Goal: Task Accomplishment & Management: Manage account settings

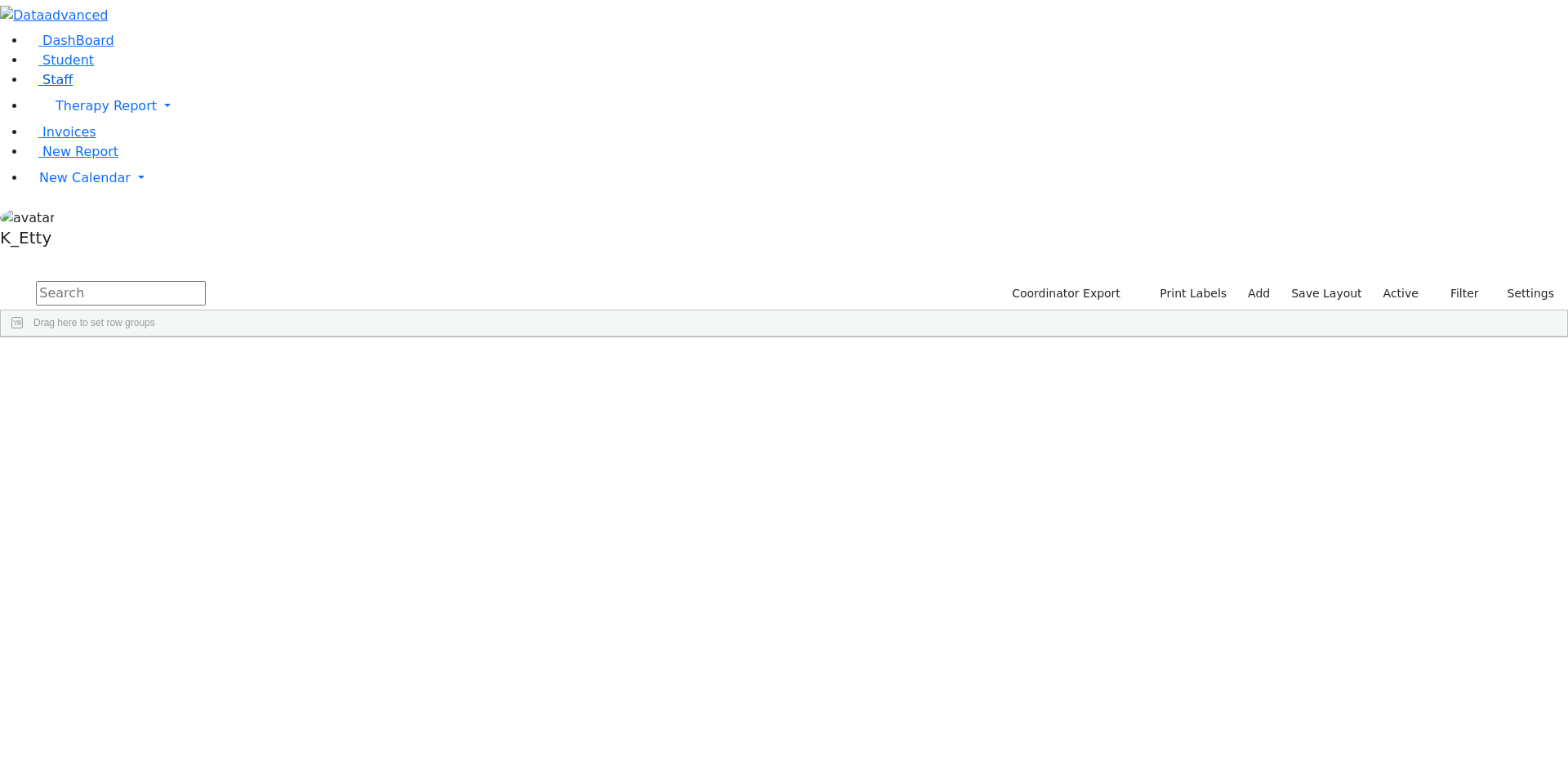
drag, startPoint x: 74, startPoint y: 159, endPoint x: 92, endPoint y: 156, distance: 18.2
click at [73, 88] on link "Staff" at bounding box center [49, 80] width 47 height 16
click at [206, 281] on input "text" at bounding box center [120, 292] width 170 height 25
type input "schu"
click at [286, 432] on div "[PERSON_NAME]" at bounding box center [237, 443] width 97 height 23
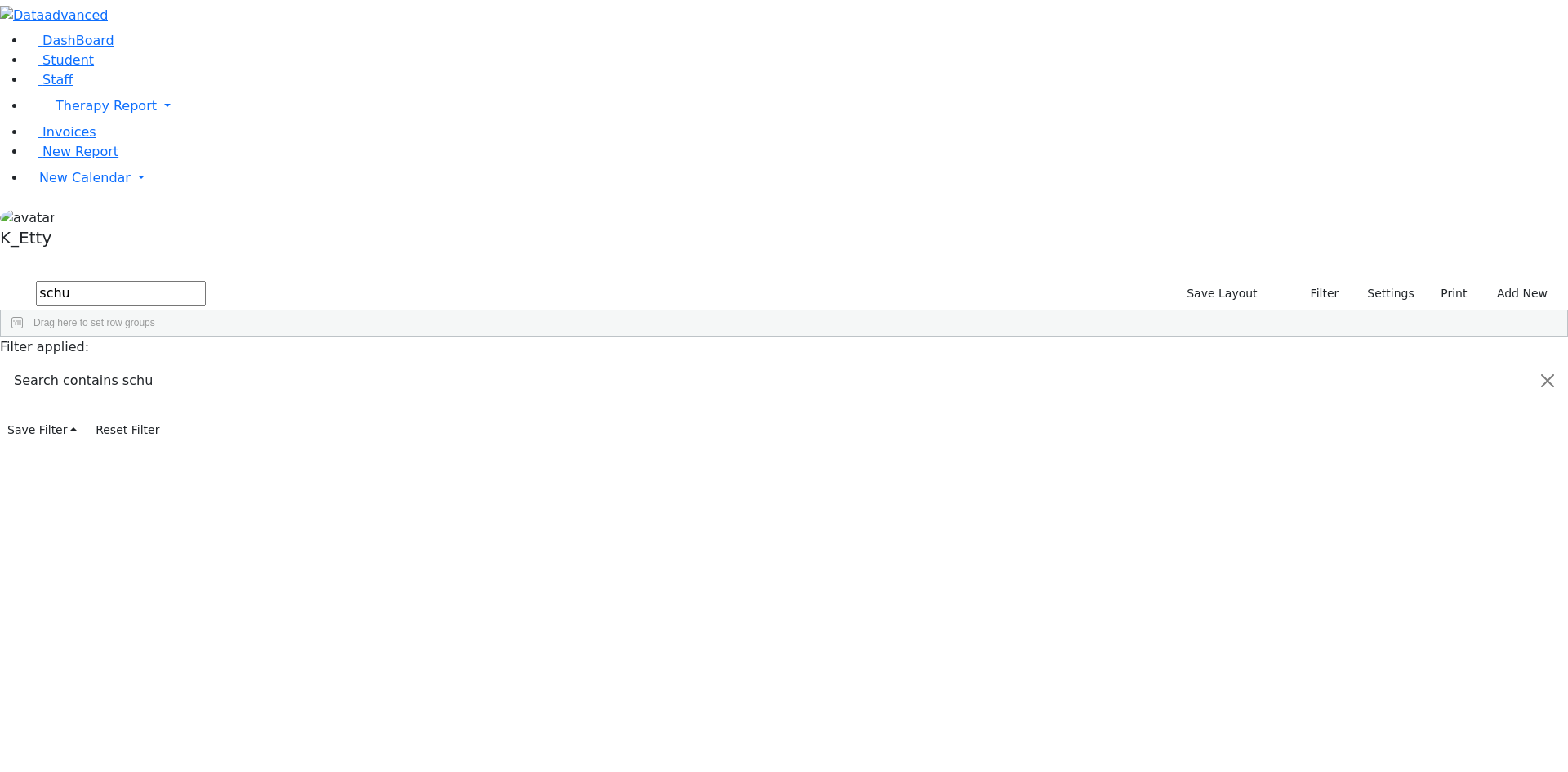
click at [286, 432] on div "[PERSON_NAME]" at bounding box center [237, 443] width 97 height 23
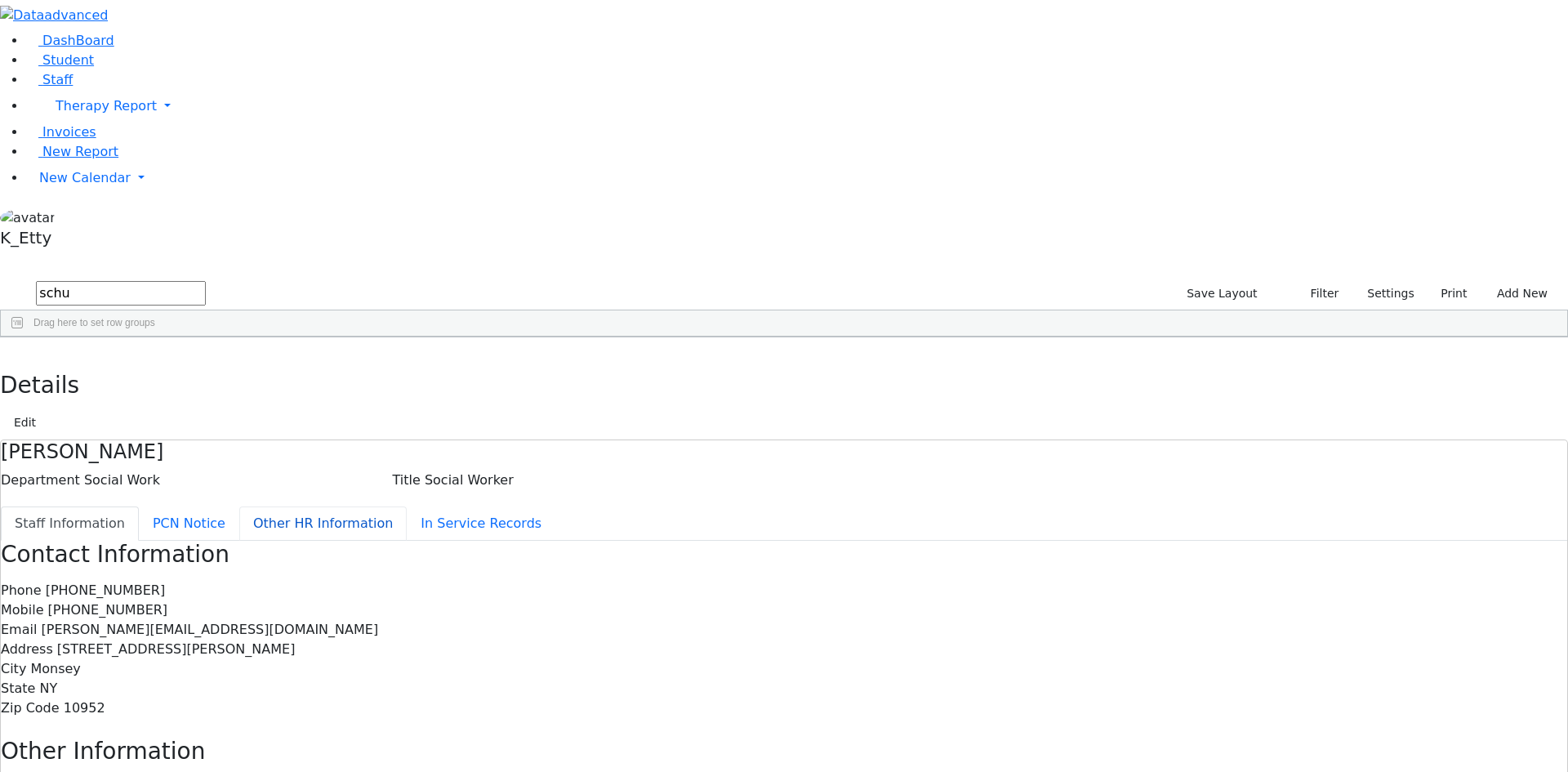
click at [395, 506] on button "Other HR Information" at bounding box center [323, 523] width 167 height 34
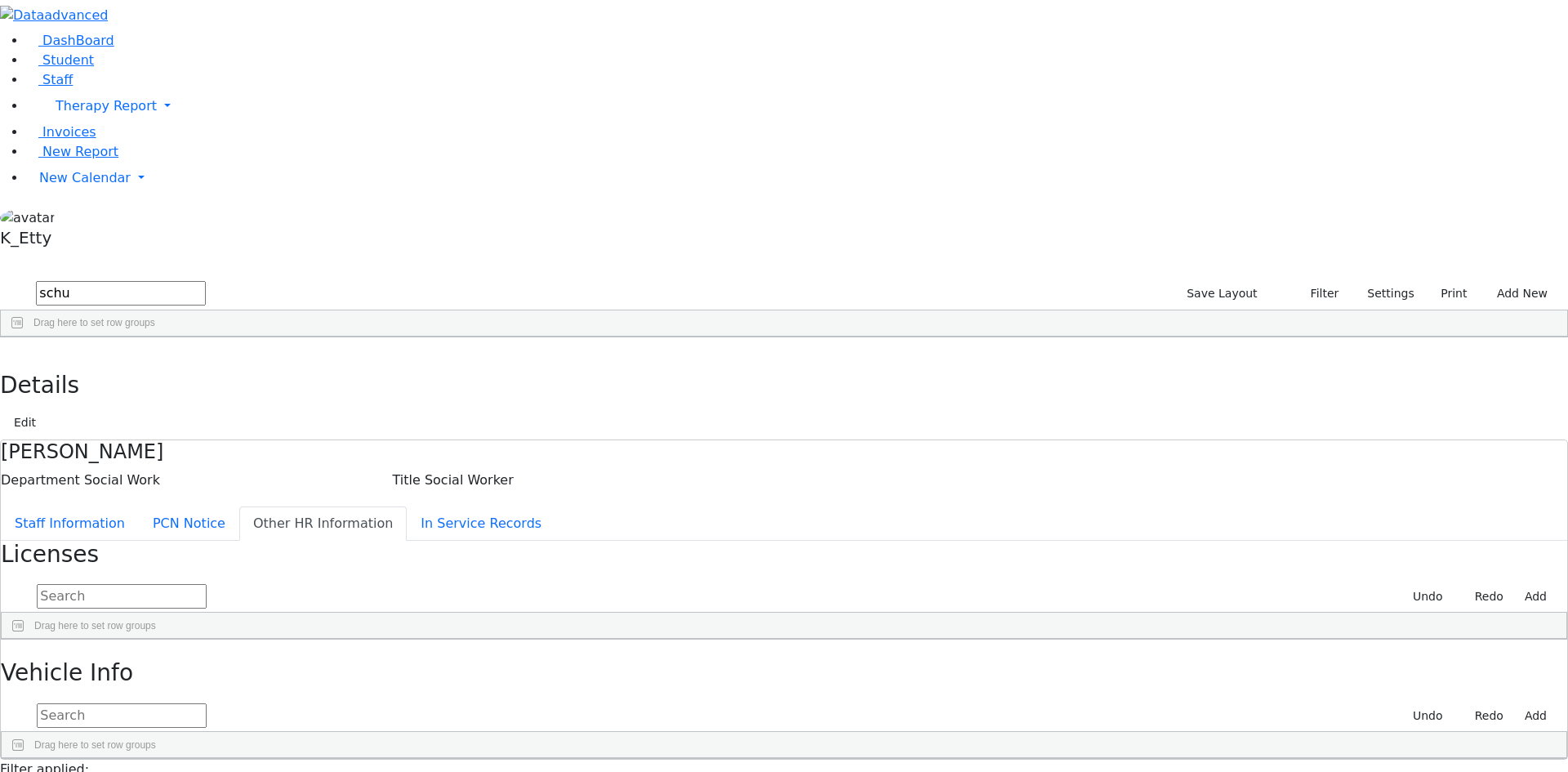
click at [982, 666] on div "[DATE]" at bounding box center [884, 676] width 194 height 23
click at [877, 667] on input "2025-09-30" at bounding box center [832, 676] width 89 height 21
type input "2028-09-30"
click at [1410, 666] on div "Licensed Master Social Worker 185511 01/01/1990 2028-09-30" at bounding box center [764, 676] width 1524 height 23
click at [24, 337] on button "button" at bounding box center [12, 354] width 24 height 34
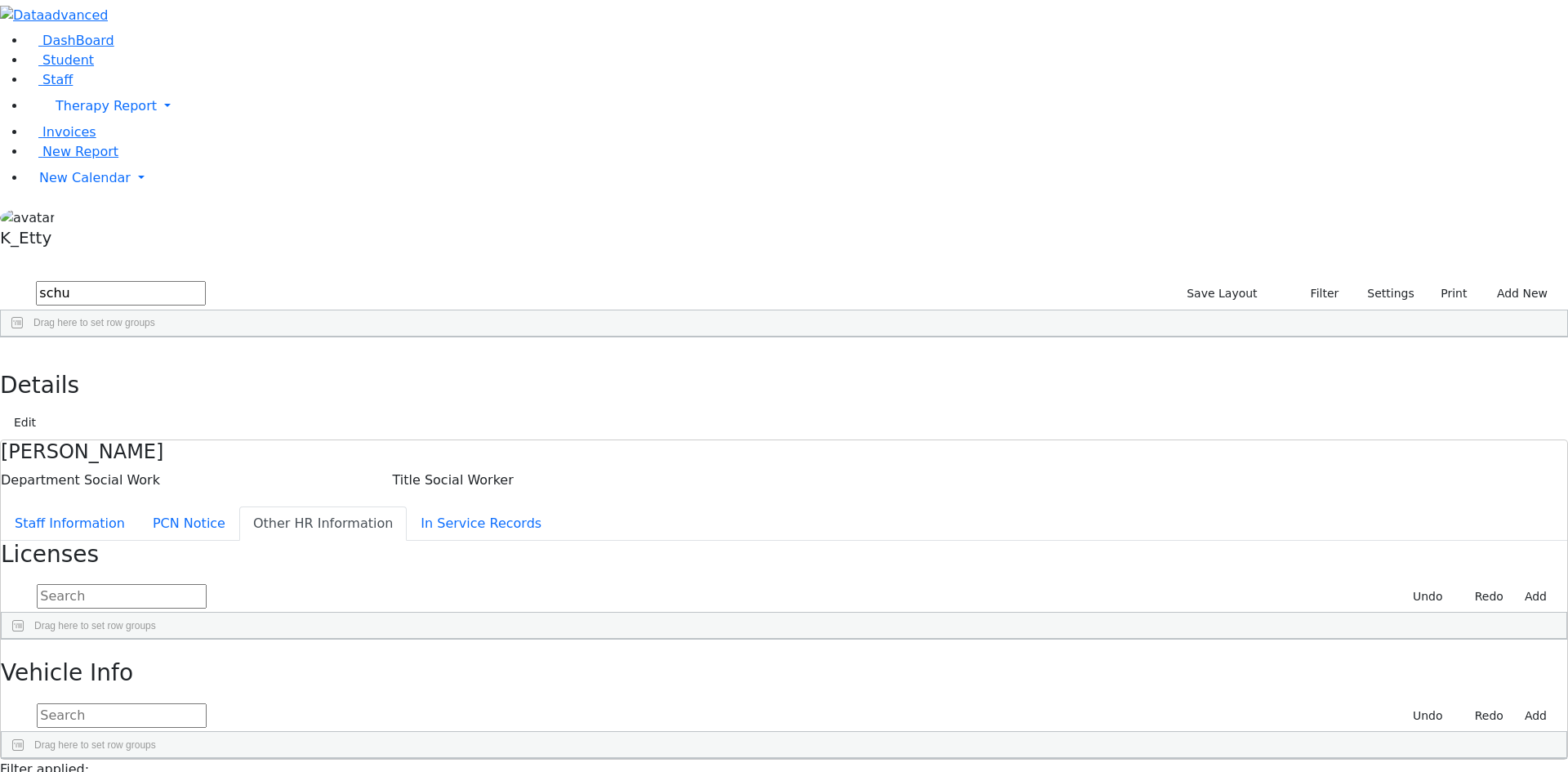
drag, startPoint x: 296, startPoint y: 70, endPoint x: -73, endPoint y: -2, distance: 376.0
click at [0, 0] on html "Print Schedule Options Show Birthday Show Time Interval Show School Grad Pdf" at bounding box center [784, 433] width 1568 height 866
type input "majer"
click at [286, 363] on div "Miriam" at bounding box center [237, 374] width 97 height 23
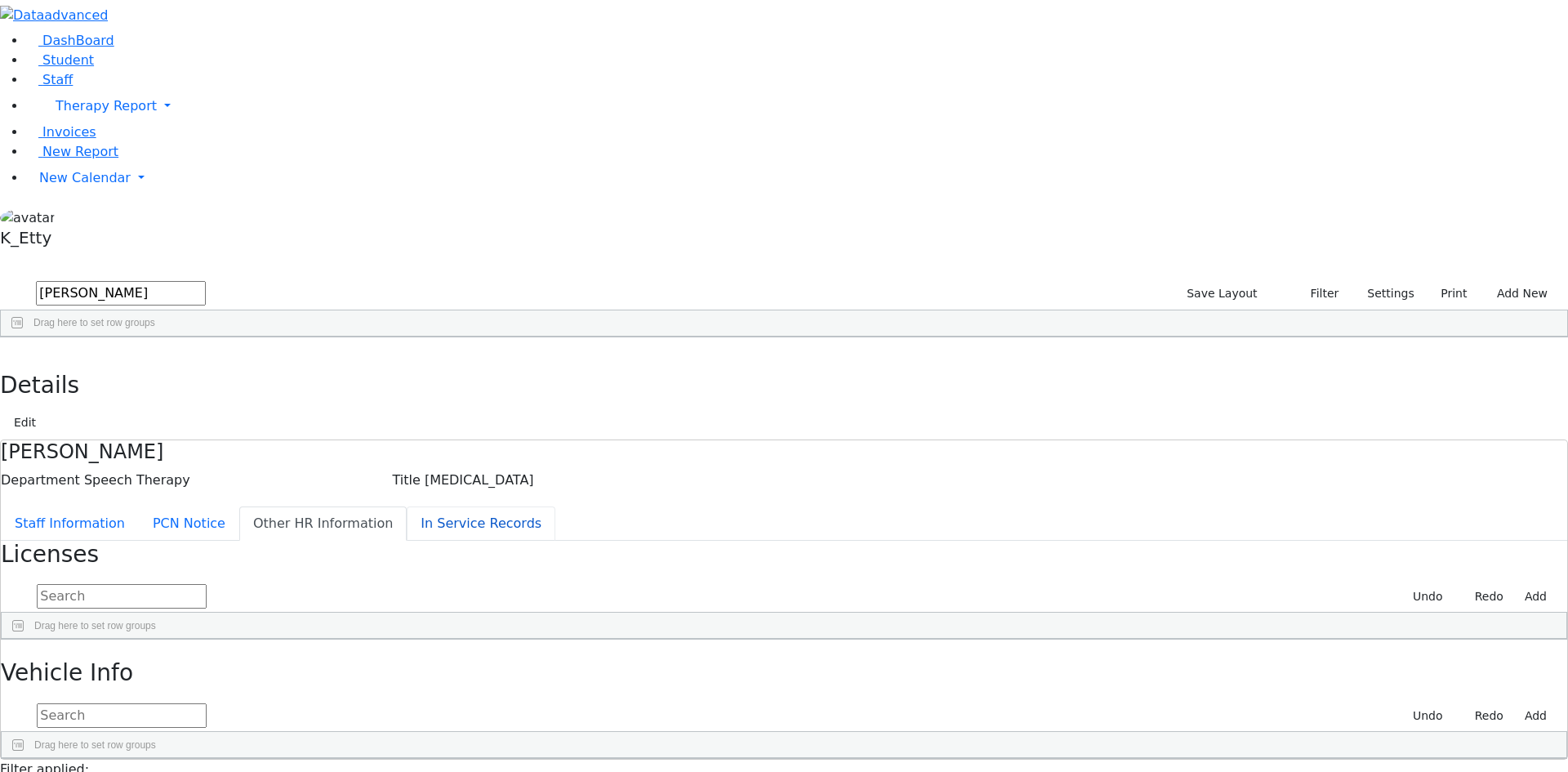
click at [407, 506] on button "In Service Records" at bounding box center [481, 523] width 148 height 34
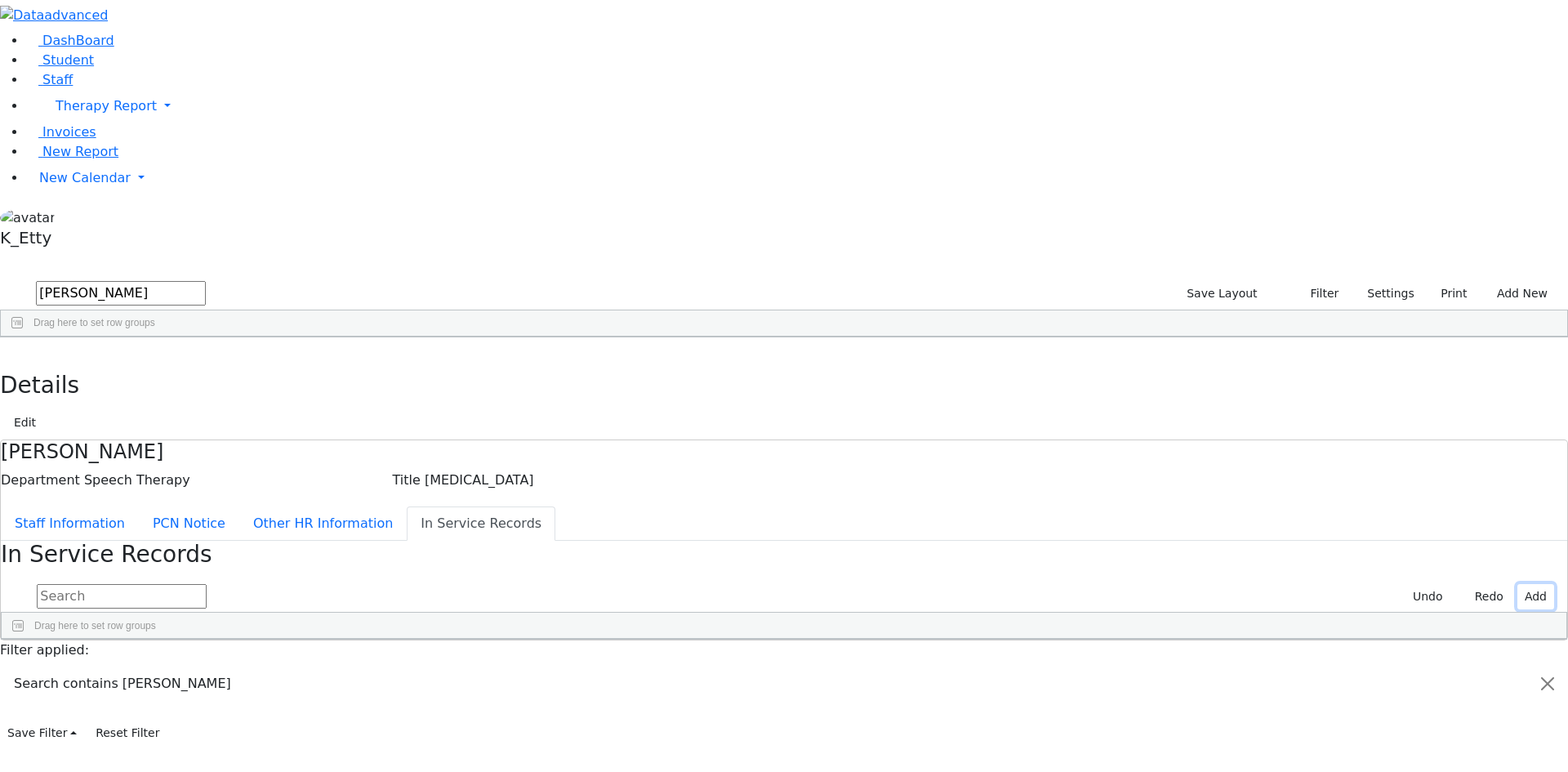
click at [1519, 584] on button "Add" at bounding box center [1536, 596] width 37 height 25
click at [121, 691] on div "Press SPACE to select this row." at bounding box center [62, 702] width 120 height 23
type input "Course 672"
type input "Touro"
click at [338, 692] on input "2025-09-22" at bounding box center [294, 702] width 89 height 21
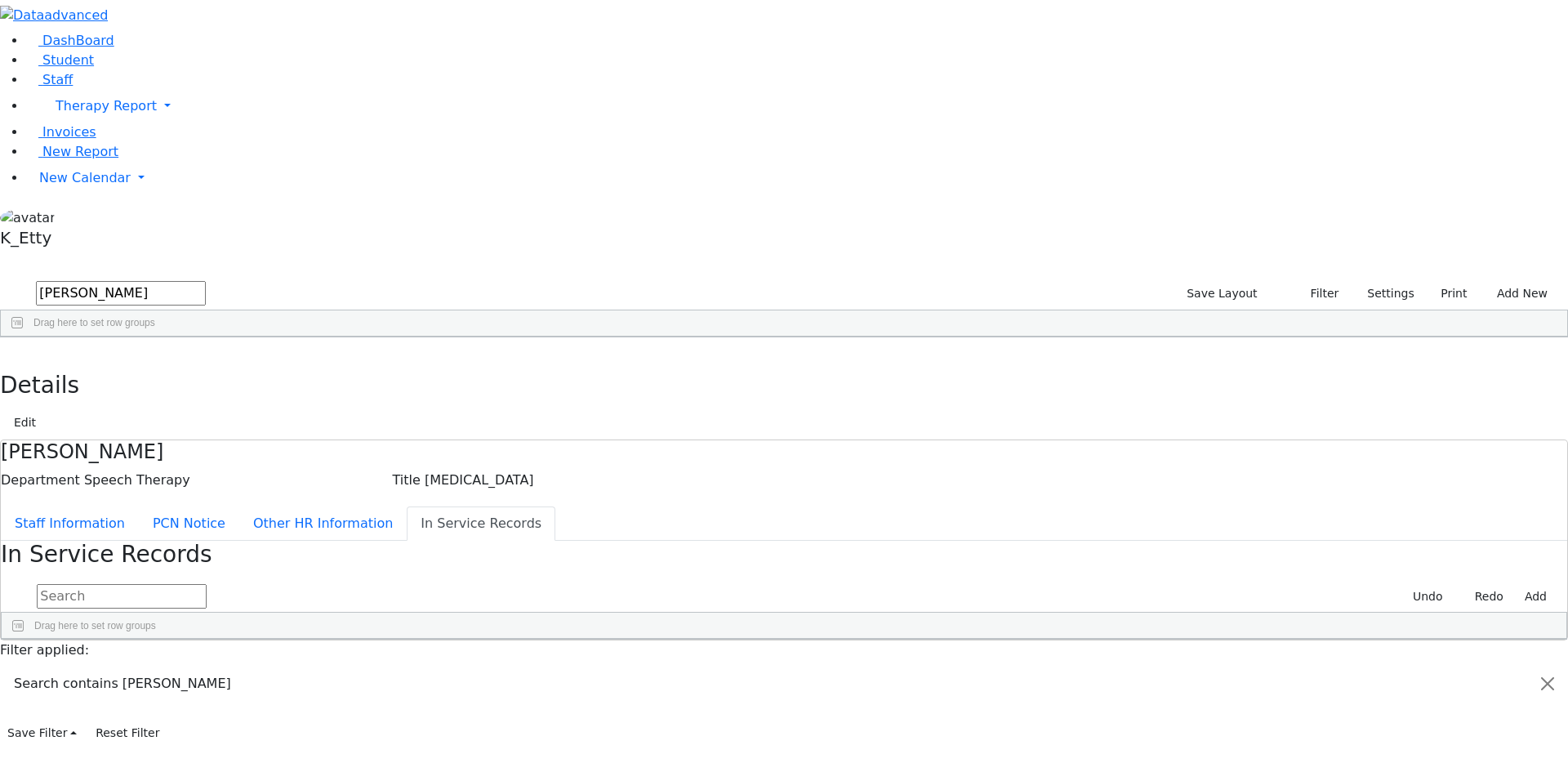
click at [338, 692] on input "2025-09-22" at bounding box center [294, 702] width 89 height 21
type input "2025-07-22"
type input "2024-07-01"
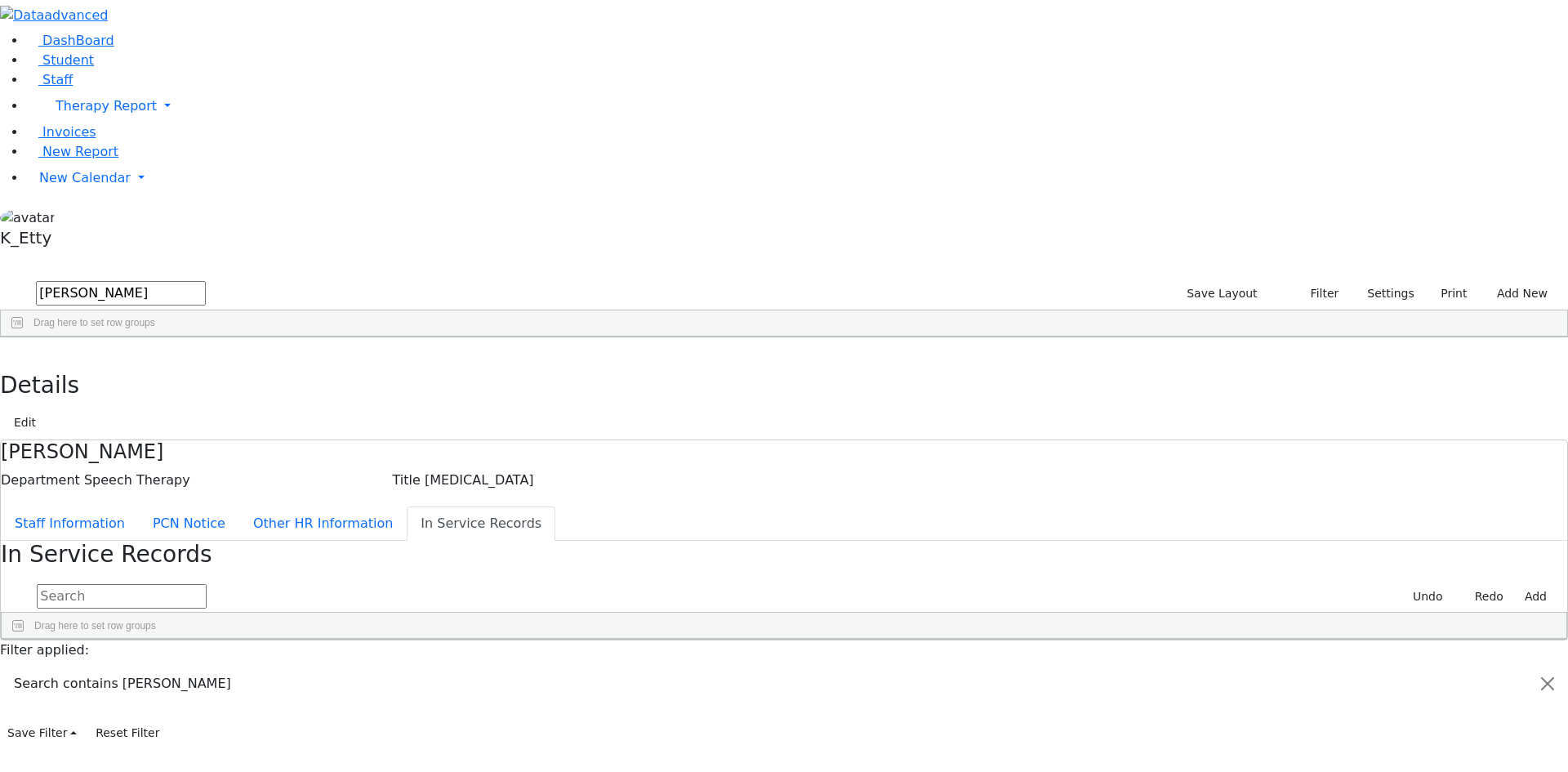
click at [371, 691] on div "Press SPACE to deselect this row." at bounding box center [345, 702] width 52 height 23
